Goal: Information Seeking & Learning: Learn about a topic

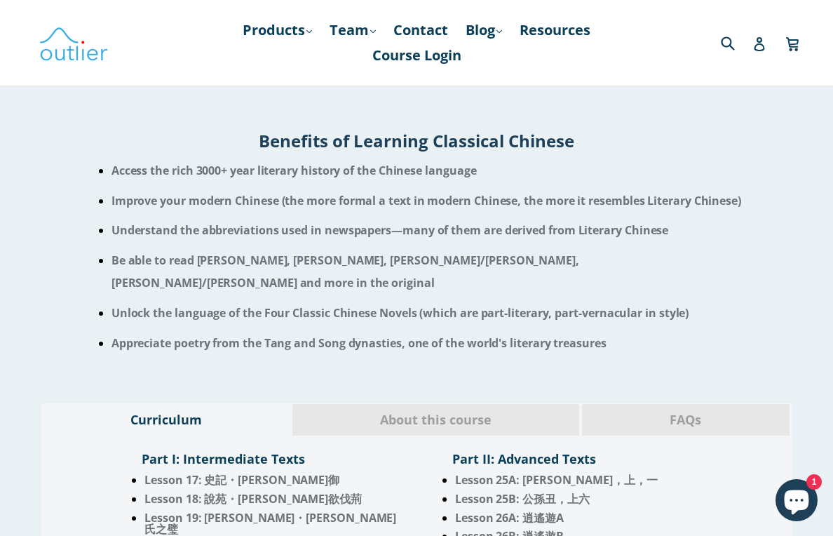
scroll to position [969, 0]
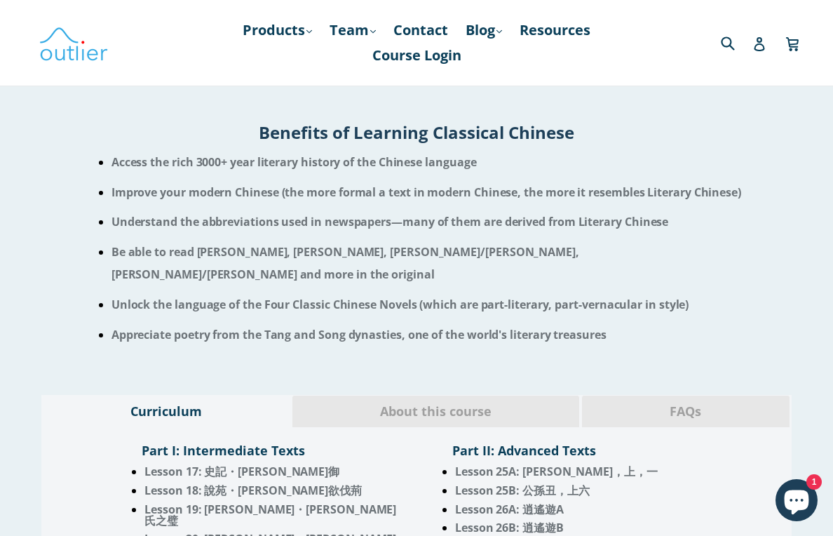
click at [492, 403] on span "About this course" at bounding box center [436, 412] width 266 height 18
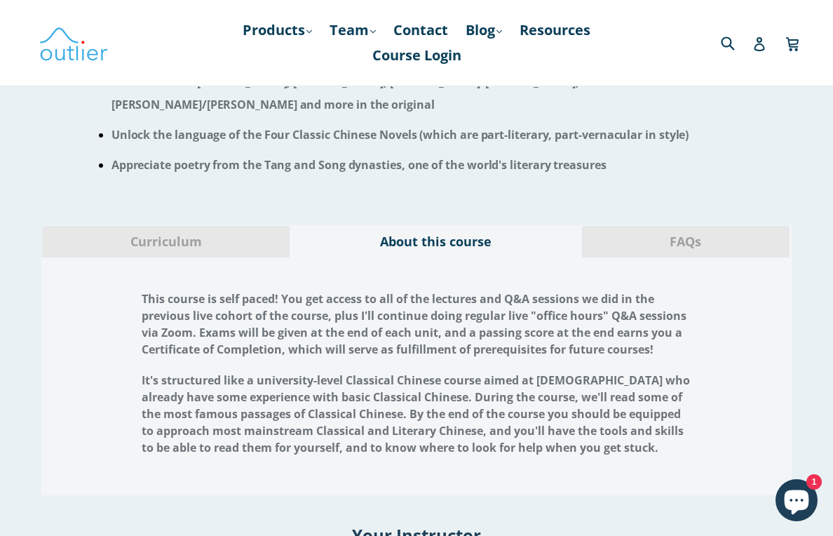
scroll to position [1139, 0]
click at [678, 232] on span "FAQs" at bounding box center [686, 241] width 186 height 18
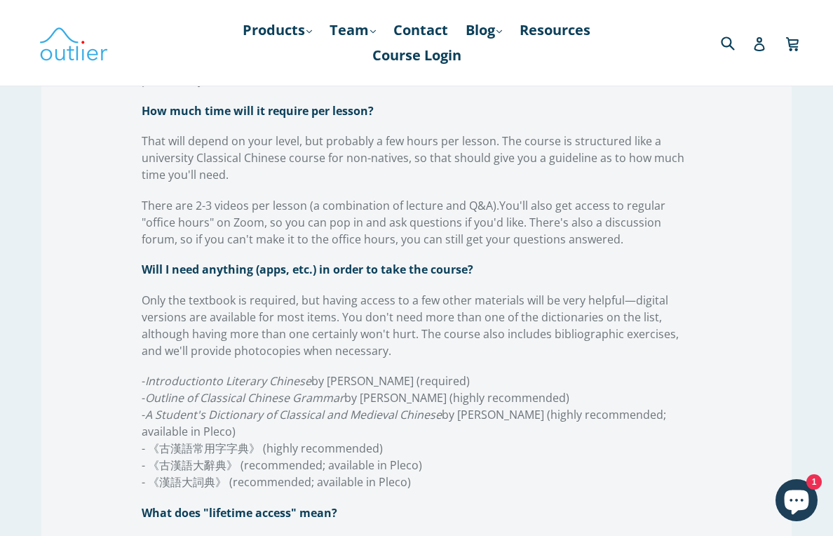
scroll to position [1633, 0]
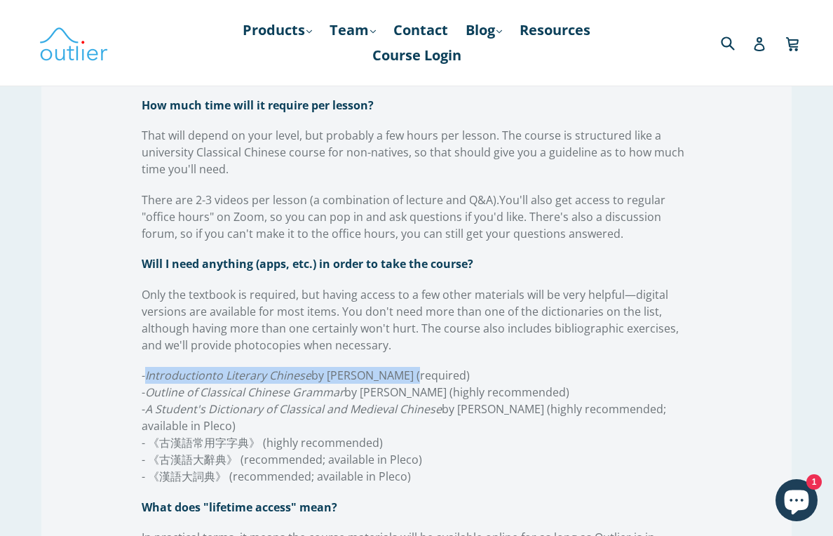
drag, startPoint x: 148, startPoint y: 339, endPoint x: 403, endPoint y: 331, distance: 255.5
click at [403, 368] on span "- Introduction to Literary Chinese by [PERSON_NAME] (required) - Outline of Cla…" at bounding box center [404, 426] width 525 height 116
copy span "Introduction to Literary Chinese by [PERSON_NAME]"
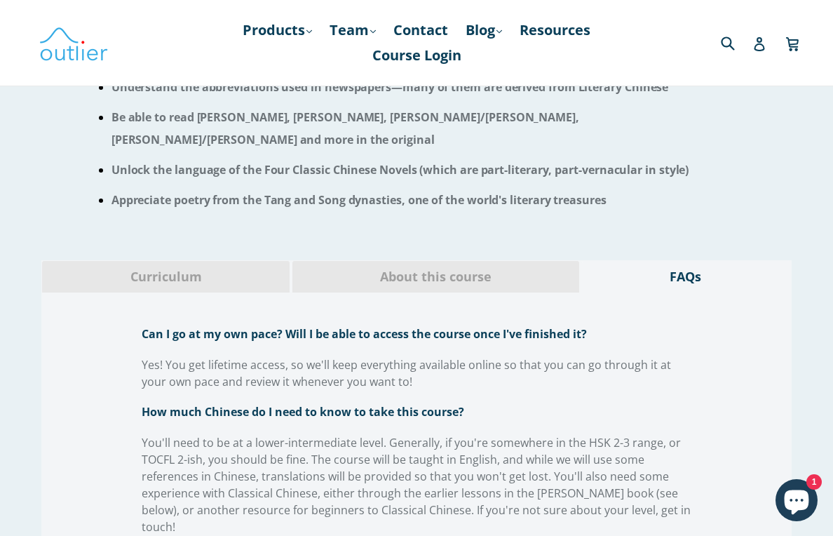
scroll to position [1105, 0]
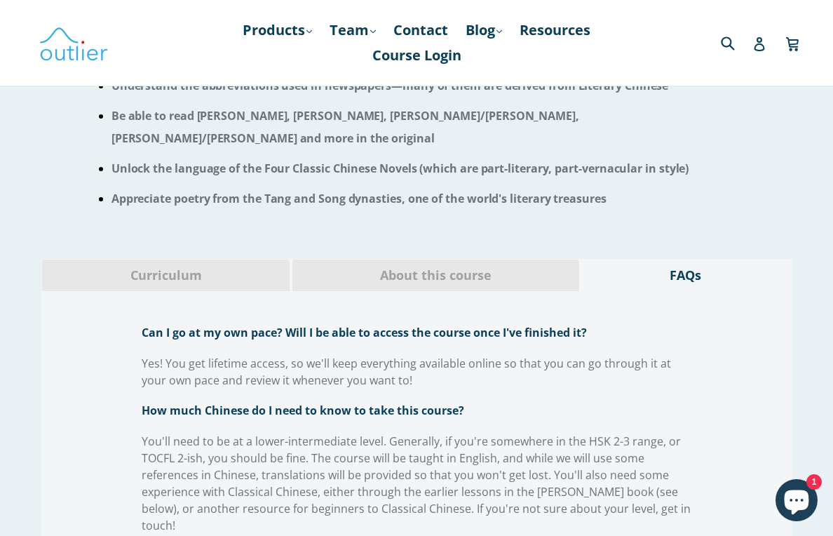
click at [489, 267] on span "About this course" at bounding box center [436, 276] width 266 height 18
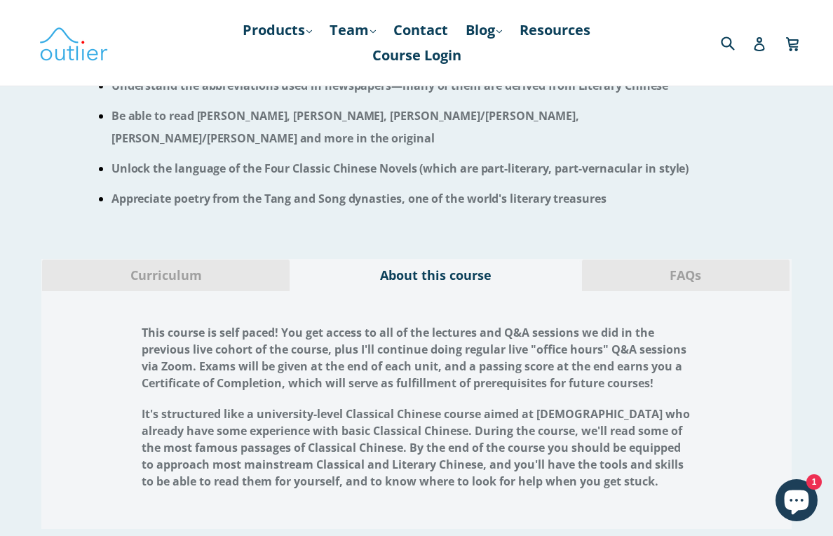
click at [249, 267] on span "Curriculum" at bounding box center [166, 276] width 226 height 18
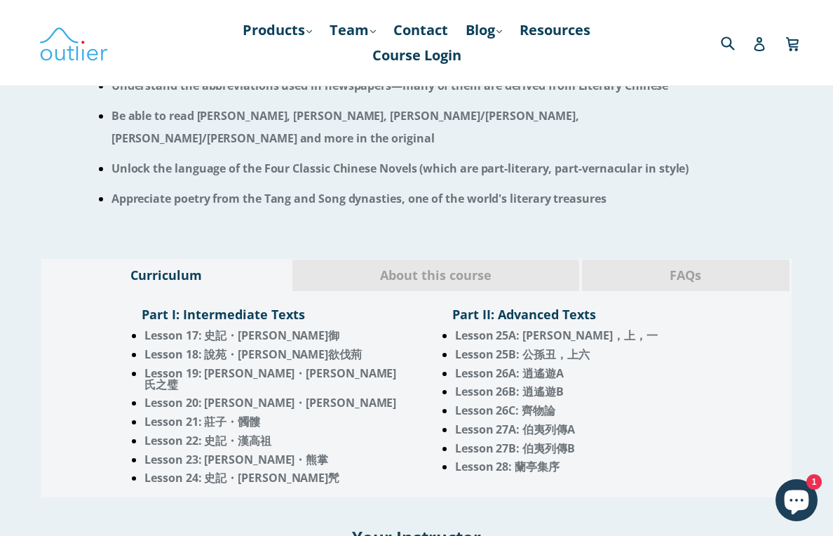
scroll to position [1167, 0]
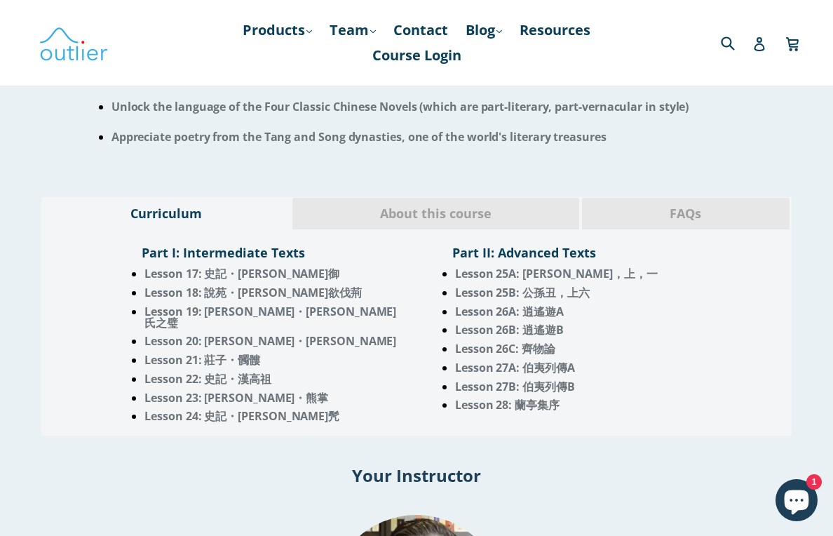
click at [190, 333] on span "Lesson 20: [PERSON_NAME]・[PERSON_NAME]" at bounding box center [271, 340] width 252 height 15
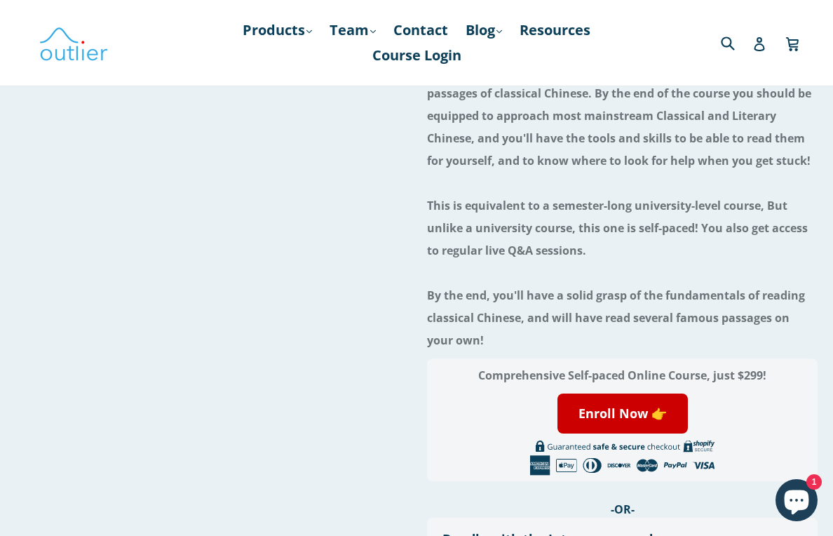
scroll to position [0, 0]
